Goal: Task Accomplishment & Management: Manage account settings

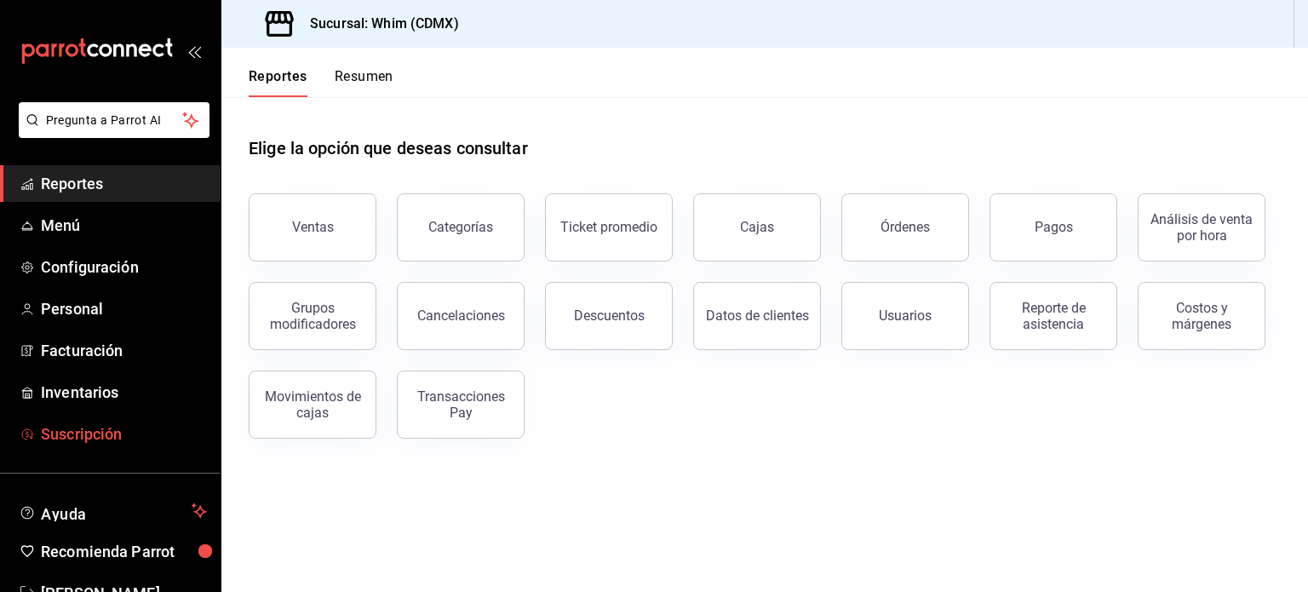
click at [119, 439] on span "Suscripción" at bounding box center [124, 433] width 166 height 23
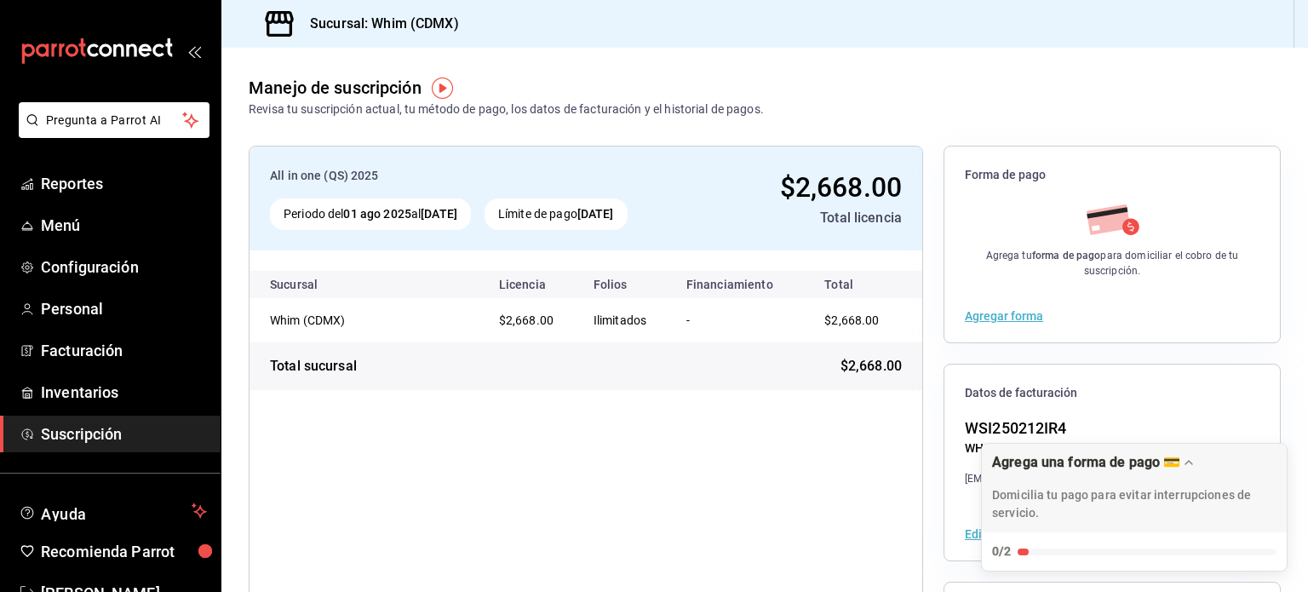
click at [773, 497] on div "All in one (QS) 2025 Periodo del 01 ago 2025 al 10 sep 2025 Límite de pago 10 s…" at bounding box center [586, 463] width 675 height 634
